Goal: Information Seeking & Learning: Learn about a topic

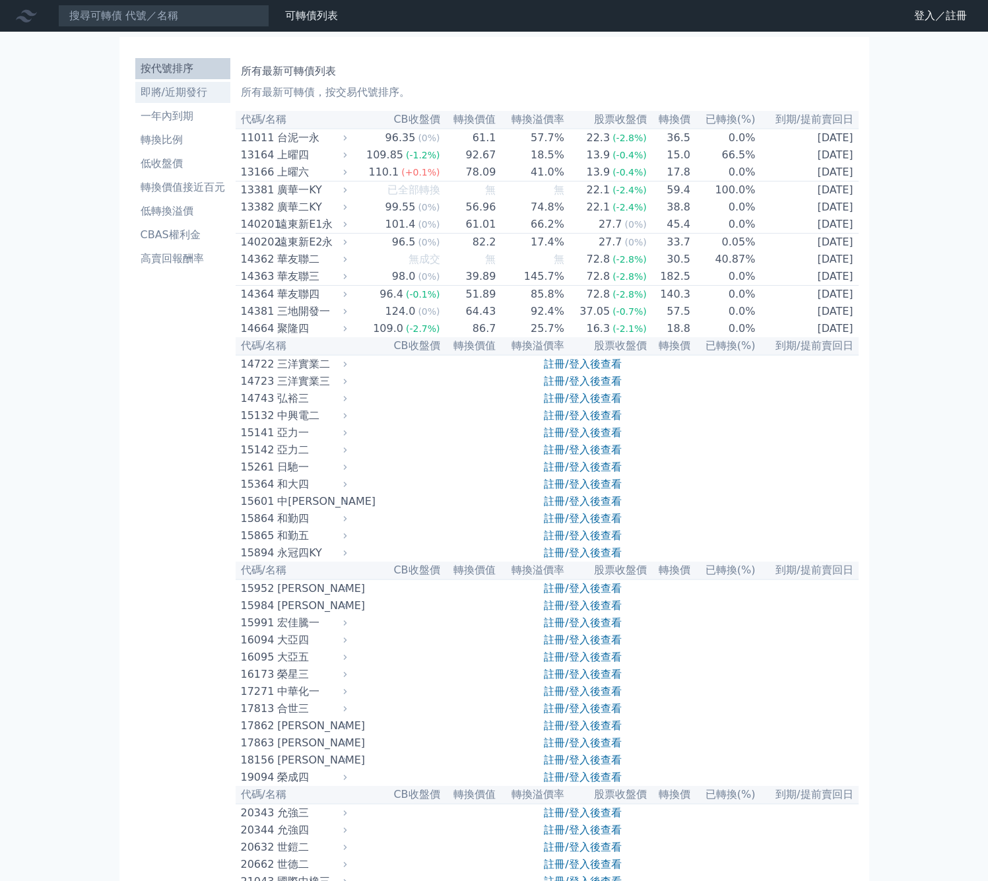
click at [191, 94] on li "即將/近期發行" at bounding box center [182, 93] width 95 height 16
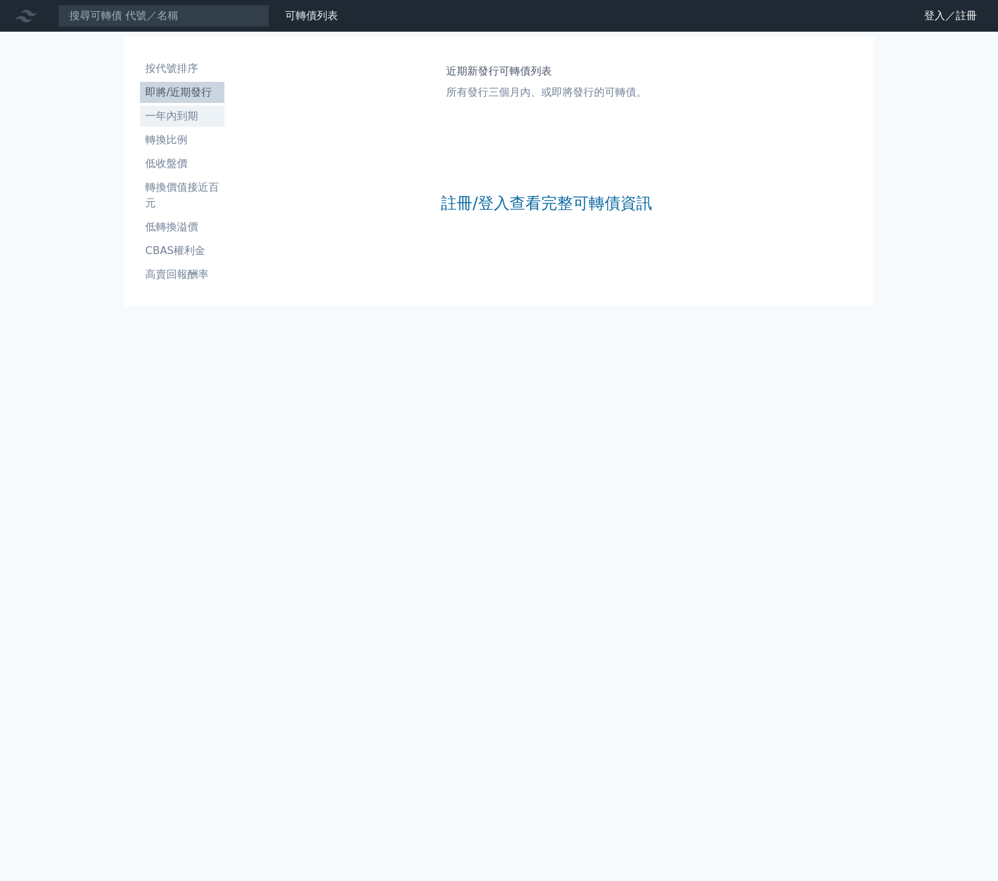
click at [191, 115] on li "一年內到期" at bounding box center [182, 116] width 85 height 16
click at [180, 145] on li "轉換比例" at bounding box center [182, 140] width 85 height 16
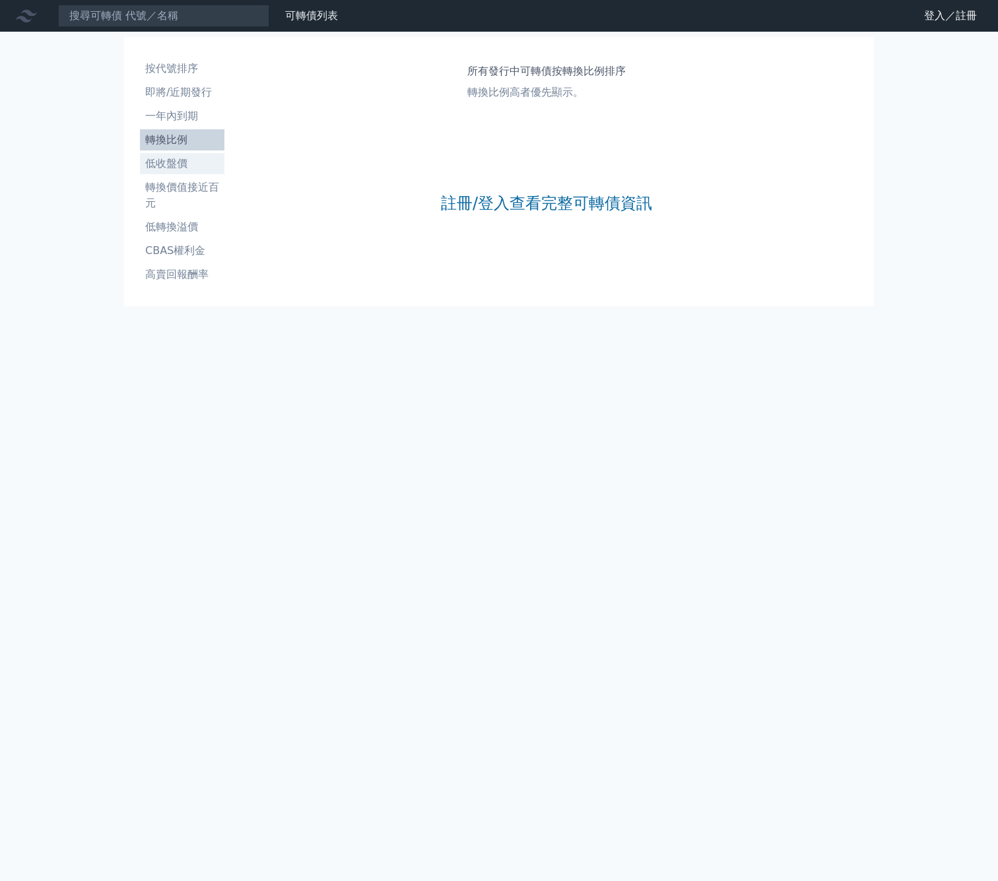
click at [178, 158] on li "低收盤價" at bounding box center [182, 164] width 85 height 16
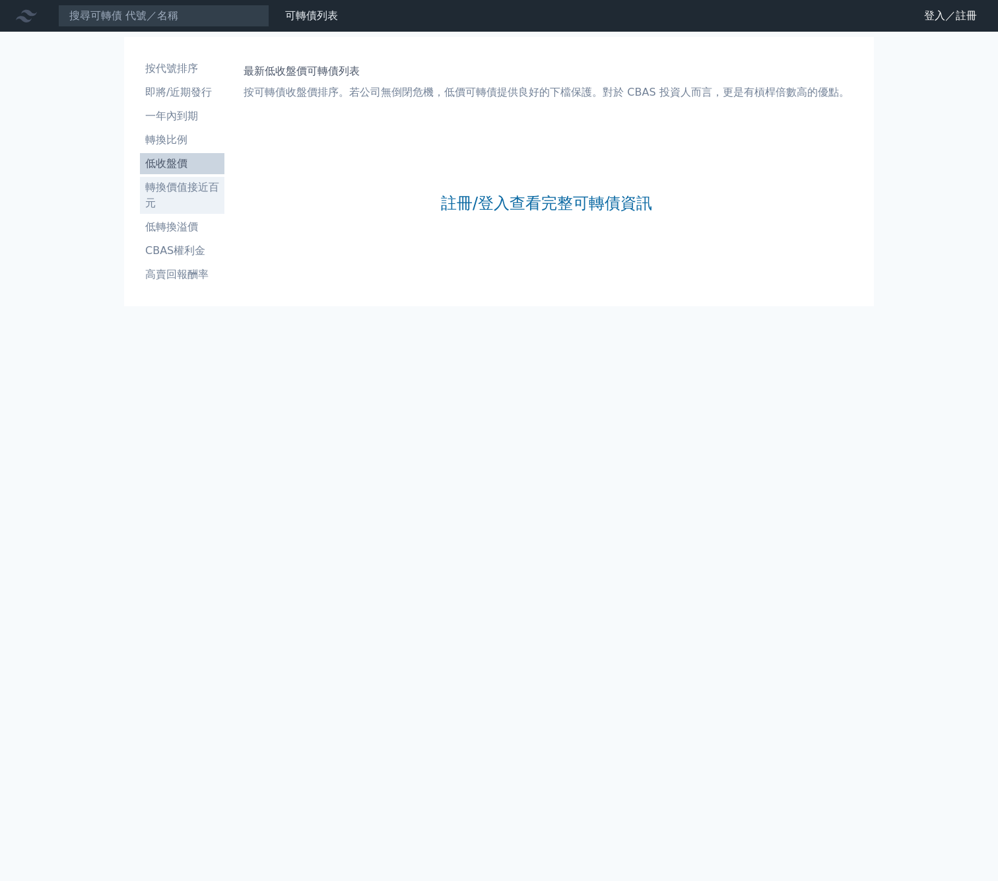
click at [176, 185] on li "轉換價值接近百元" at bounding box center [182, 196] width 85 height 32
